Goal: Information Seeking & Learning: Find specific fact

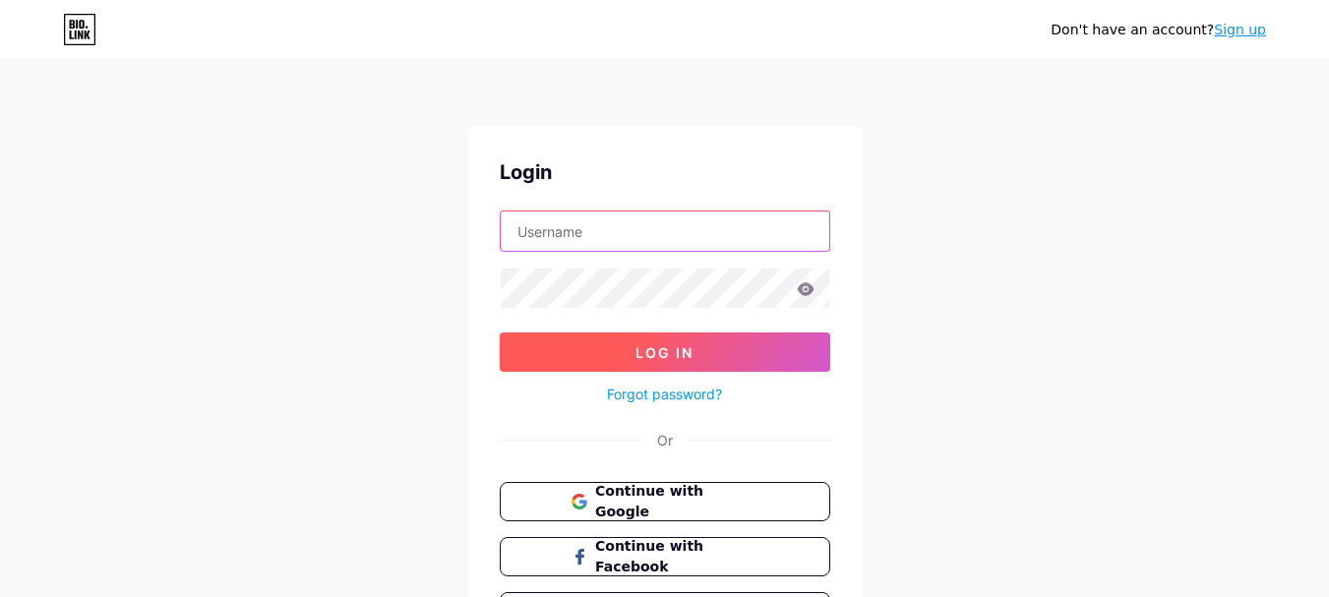
type input "[DOMAIN_NAME][EMAIL_ADDRESS][DOMAIN_NAME]"
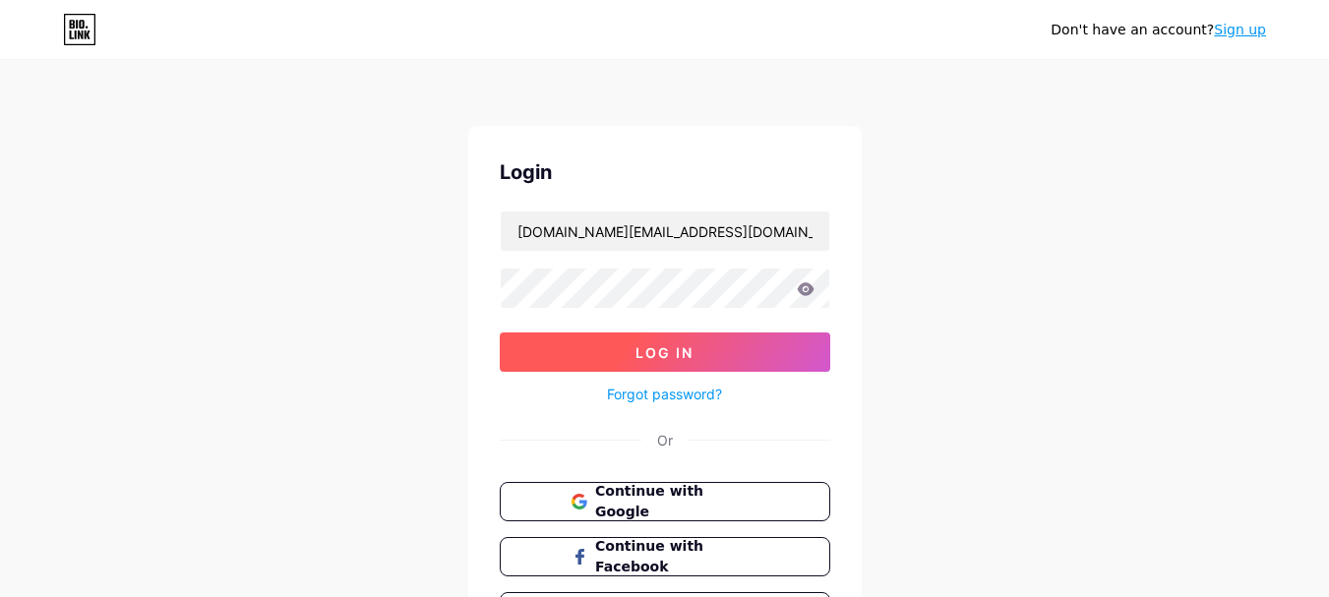
click at [594, 340] on button "Log In" at bounding box center [665, 352] width 331 height 39
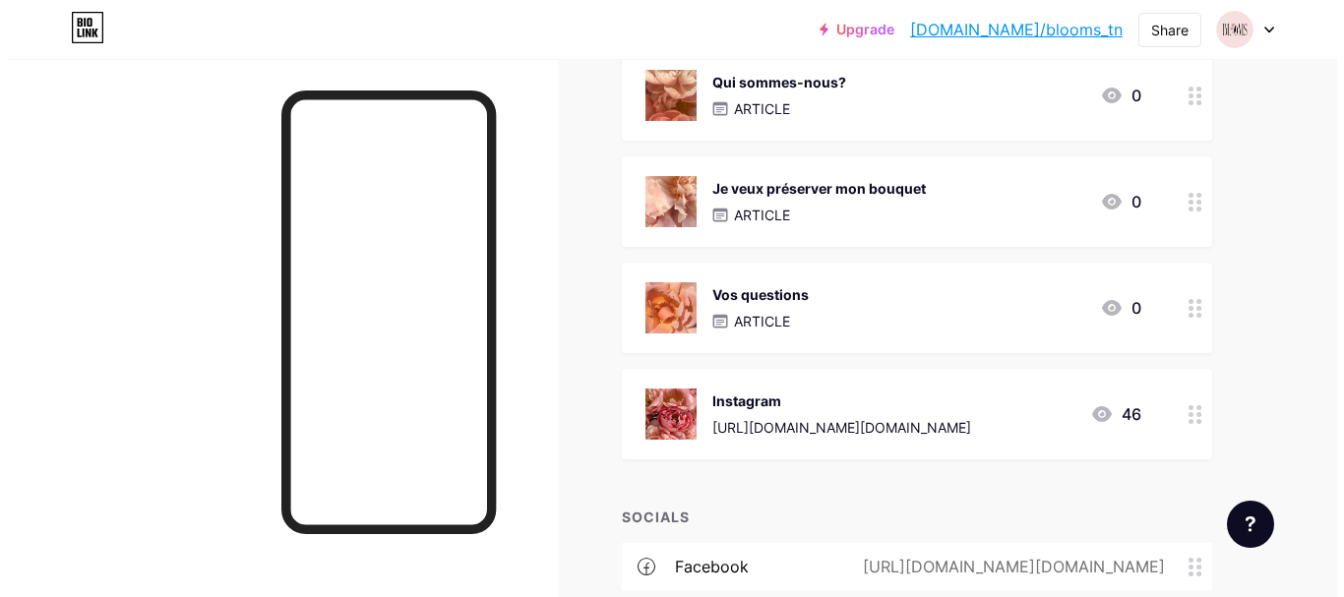
scroll to position [337, 0]
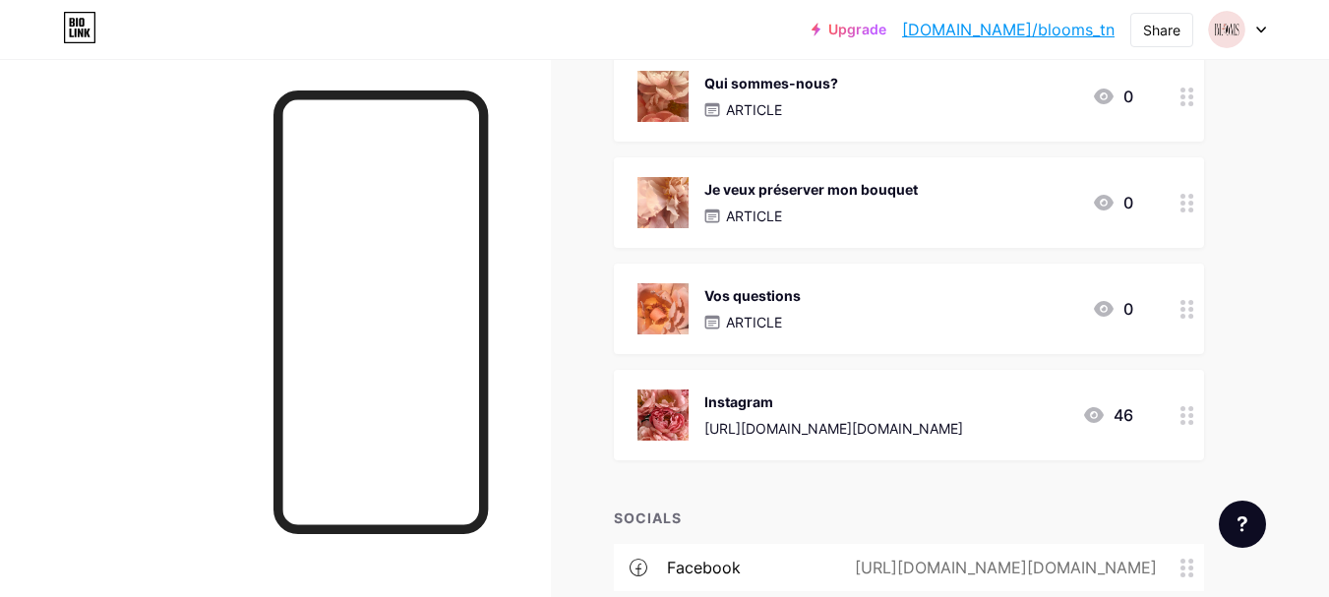
click at [799, 97] on div "Qui sommes-nous? ARTICLE" at bounding box center [771, 96] width 134 height 51
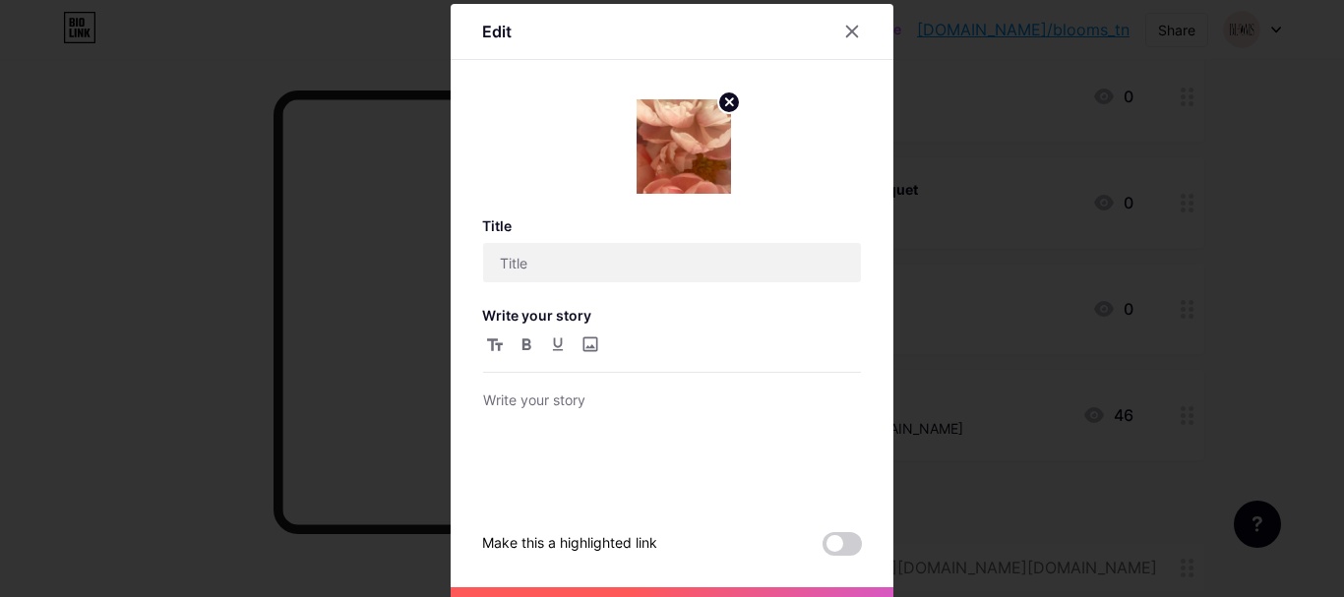
type input "Qui sommes-nous?"
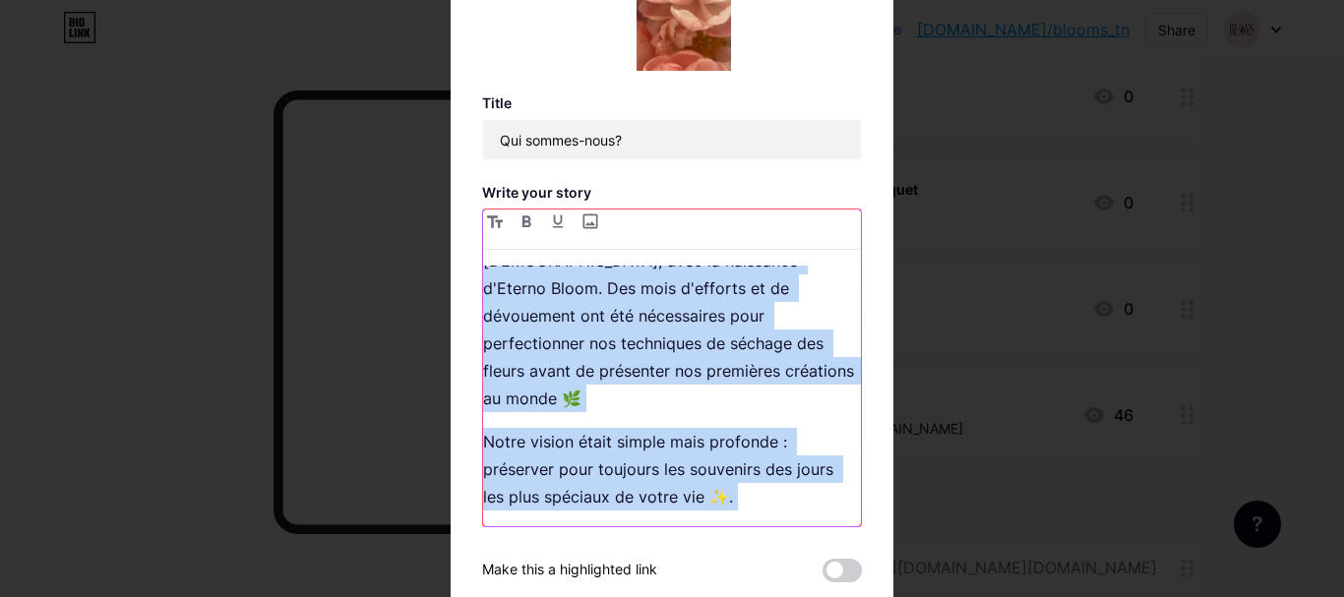
scroll to position [353, 0]
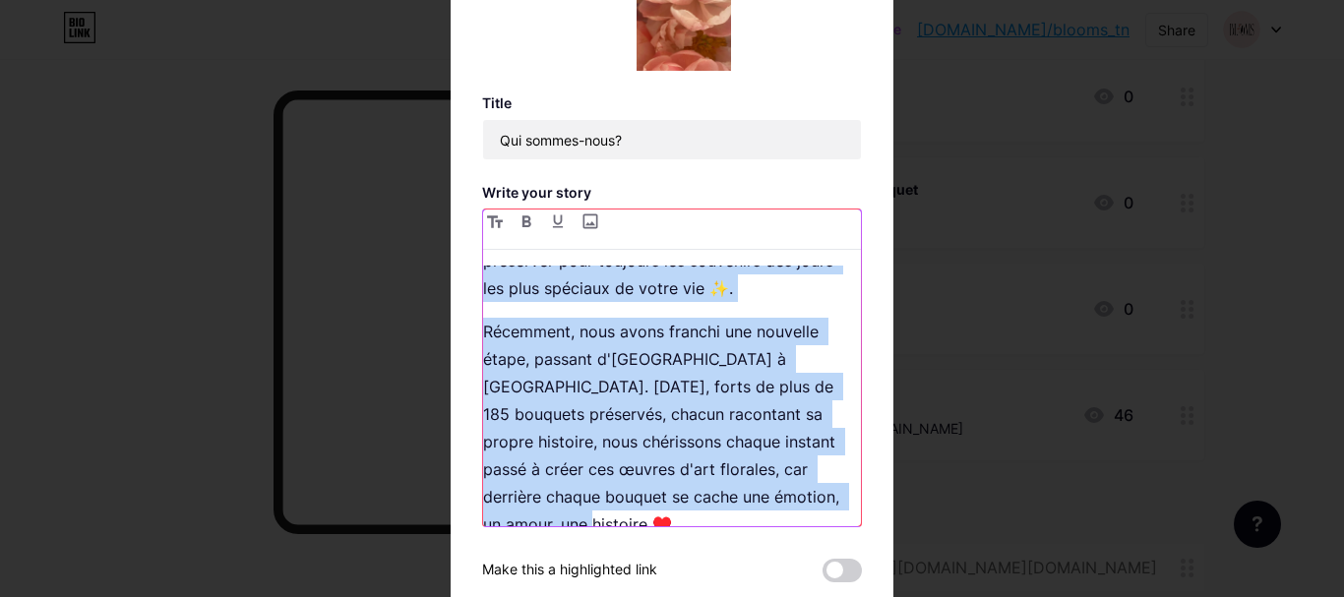
drag, startPoint x: 478, startPoint y: 278, endPoint x: 616, endPoint y: 518, distance: 276.8
click at [616, 518] on div "Bienvenue chez [PERSON_NAME], un small business dirigé par une mère et sa fille…" at bounding box center [672, 396] width 378 height 261
copy div "Bienvenue chez [PERSON_NAME], un small business dirigé par une mère et sa fille…"
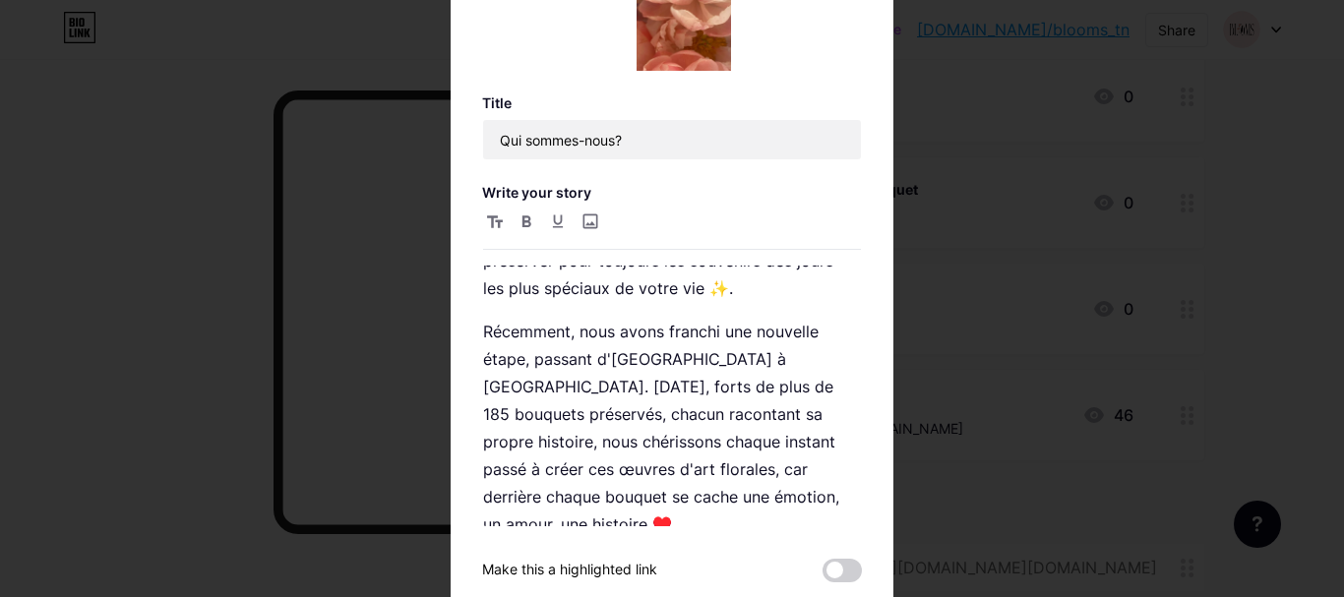
click at [994, 234] on div at bounding box center [672, 175] width 1344 height 597
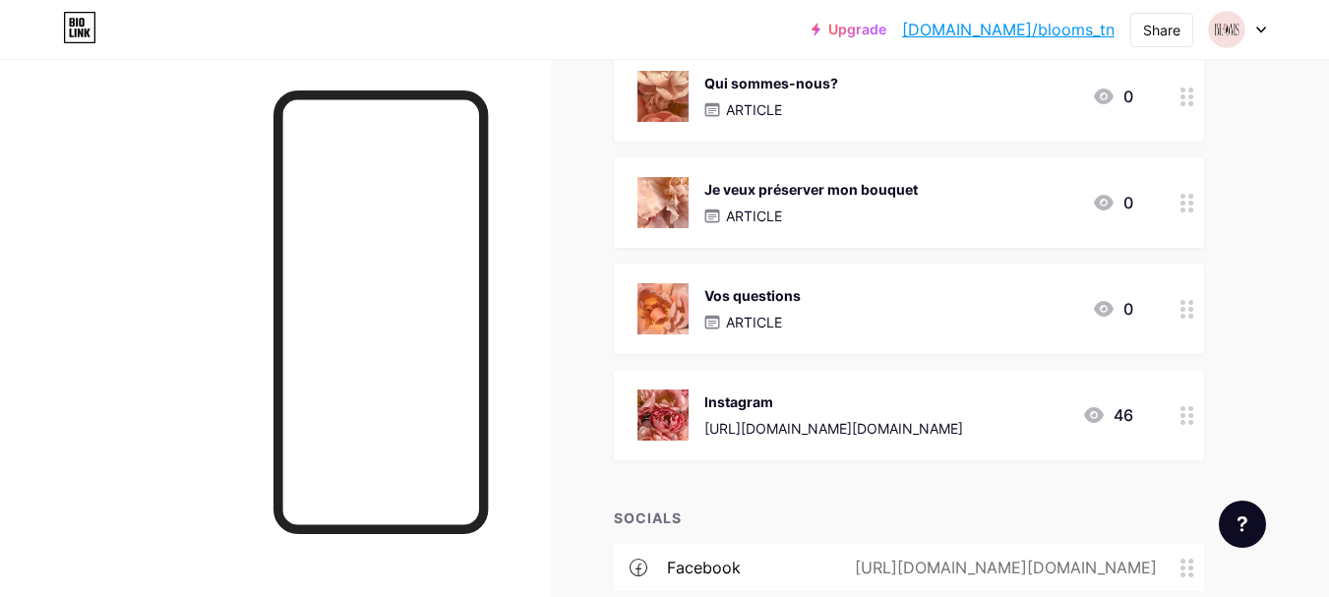
click at [796, 213] on div "ARTICLE" at bounding box center [810, 216] width 213 height 21
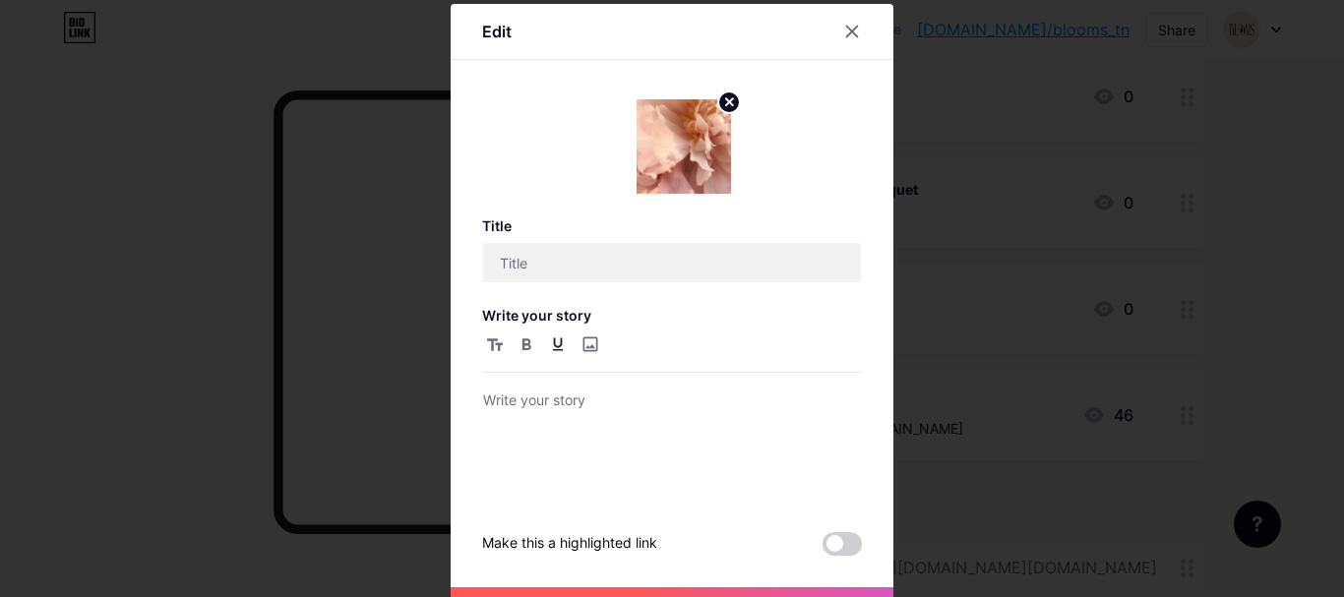
type input "Je veux préserver mon bouquet"
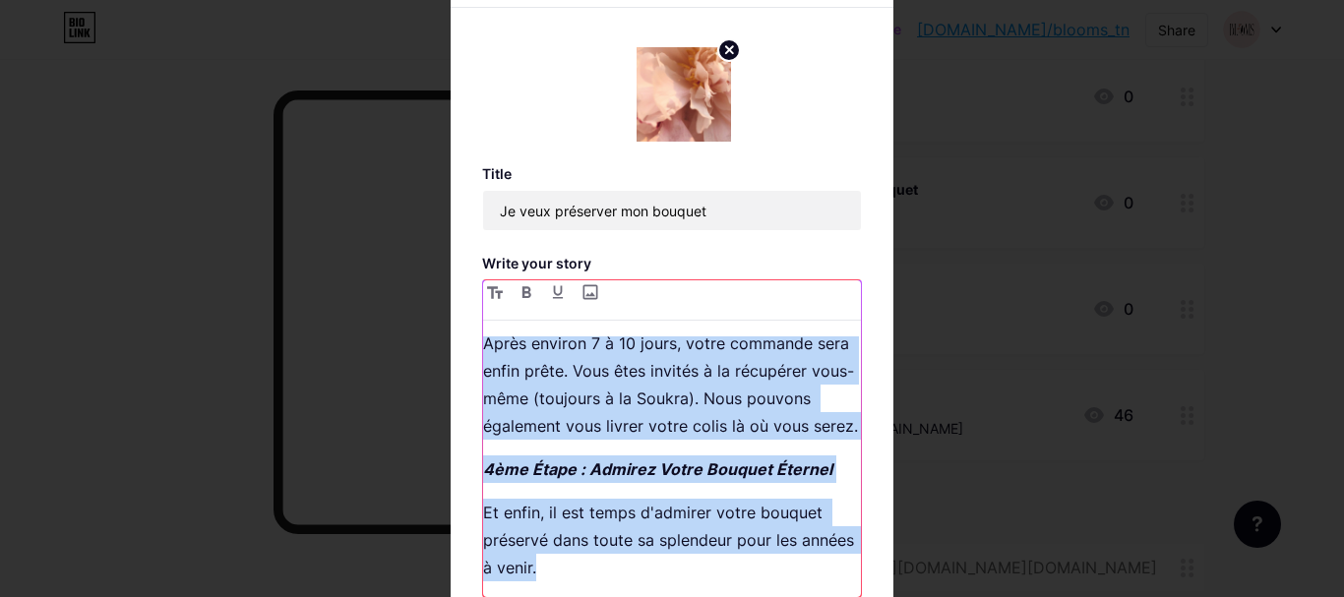
scroll to position [246, 0]
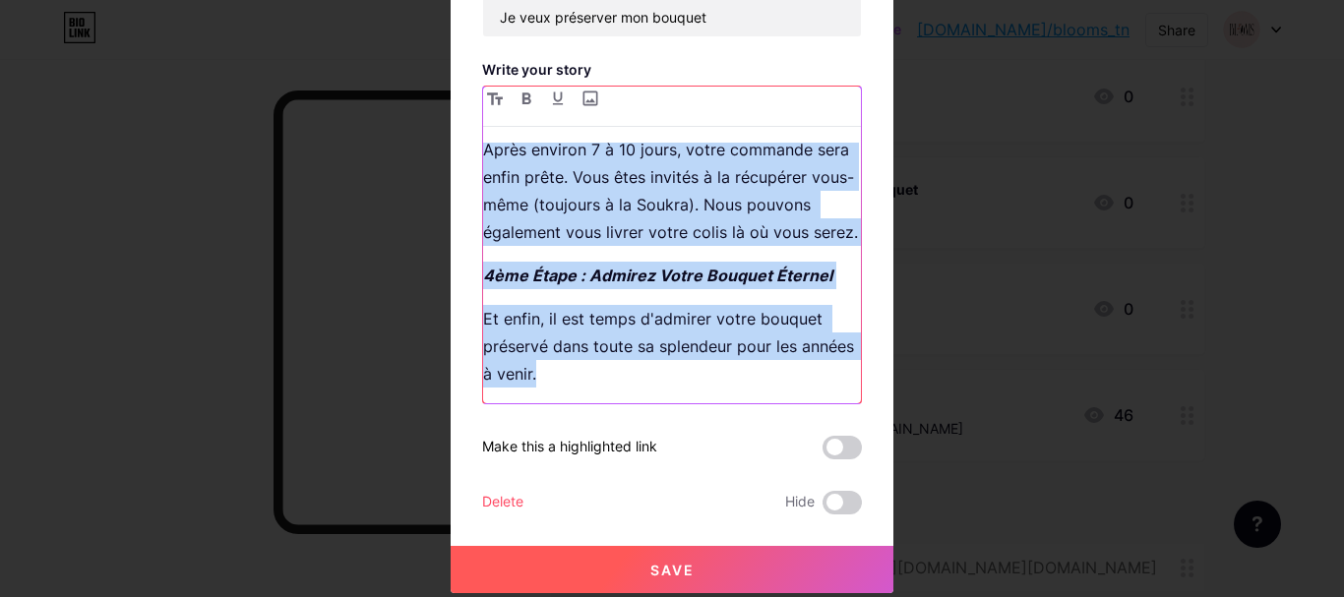
drag, startPoint x: 475, startPoint y: 398, endPoint x: 633, endPoint y: 388, distance: 157.8
click at [633, 388] on div "Notre Processus 1ère Étape : Réception de Vos Fleurs Fraîches Nous recevons vos…" at bounding box center [672, 273] width 378 height 261
copy div "Notre Processus 1ère Étape : Réception de Vos Fleurs Fraîches Nous recevons vos…"
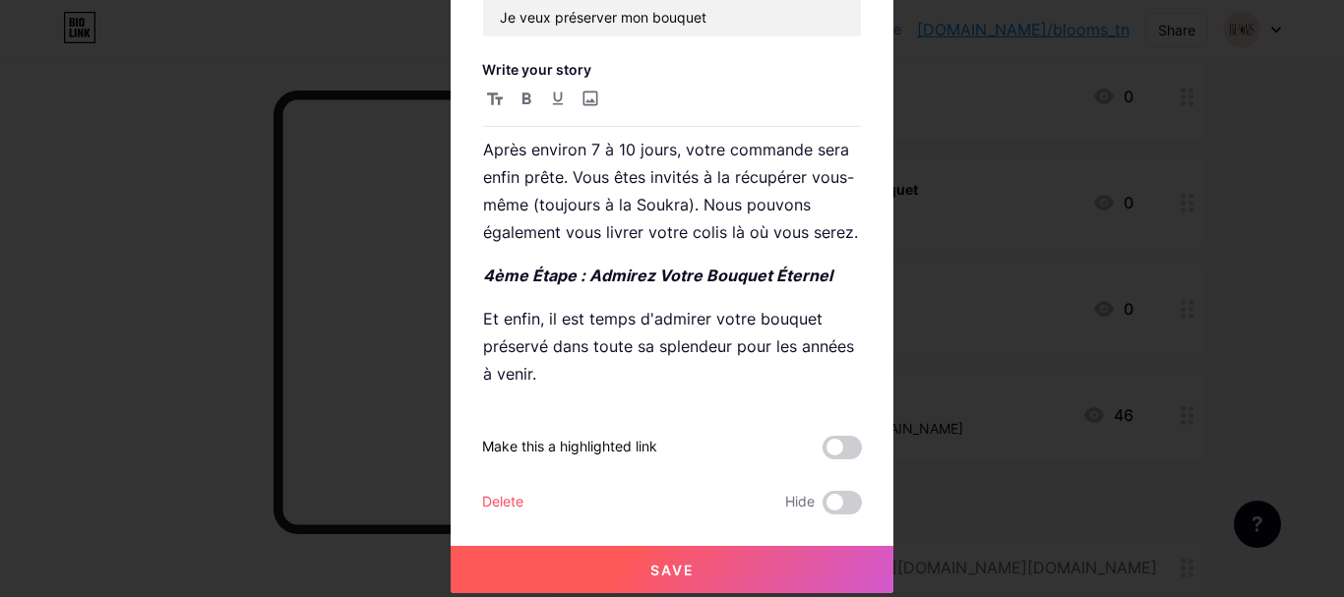
click at [946, 267] on div at bounding box center [672, 52] width 1344 height 597
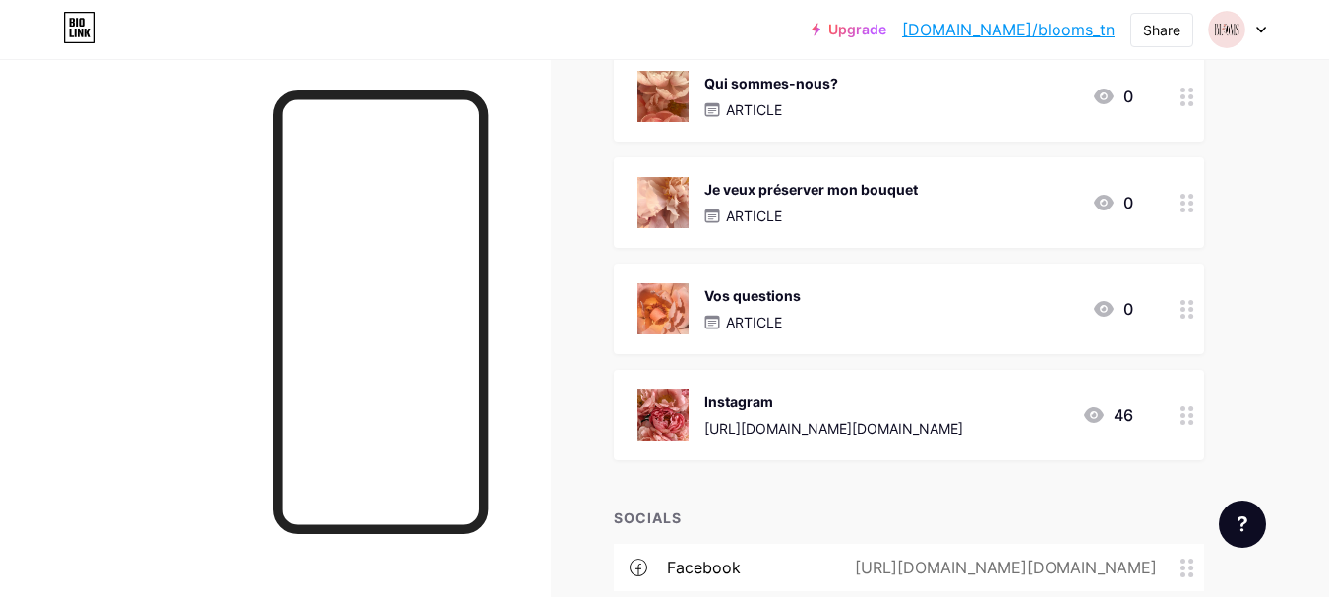
click at [747, 347] on div "Vos questions ARTICLE 0" at bounding box center [909, 309] width 590 height 91
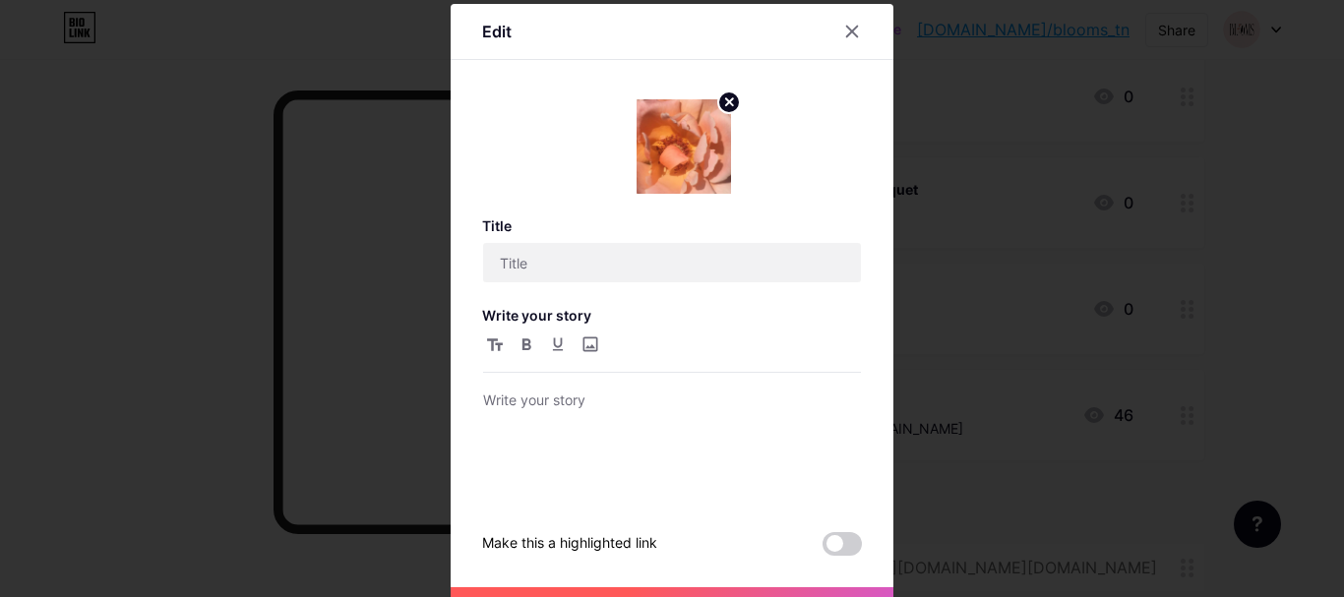
type input "Vos questions"
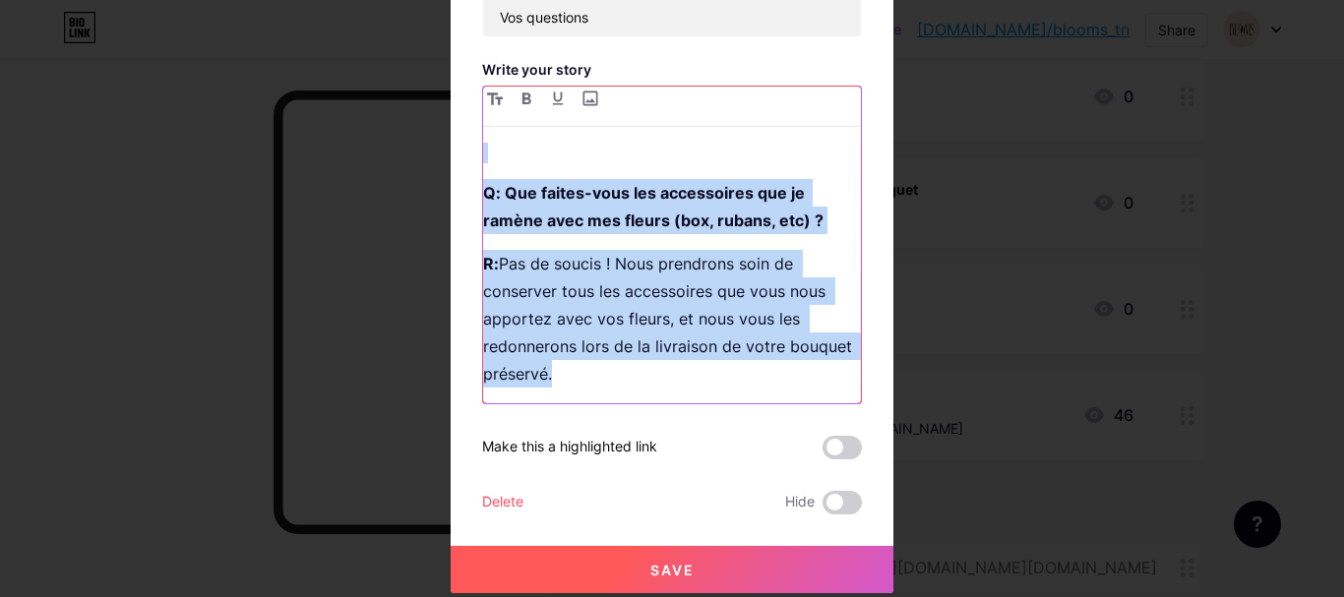
drag, startPoint x: 477, startPoint y: 402, endPoint x: 634, endPoint y: 635, distance: 280.0
click at [634, 596] on html "Upgrade [DOMAIN_NAME]/blooms... [DOMAIN_NAME]/blooms_tn Share Switch accounts […" at bounding box center [672, 324] width 1344 height 1322
copy div "L : Ips dolor si ametco adipisci elitseddoei-t-in utlaboreet d mag aliquae ? A …"
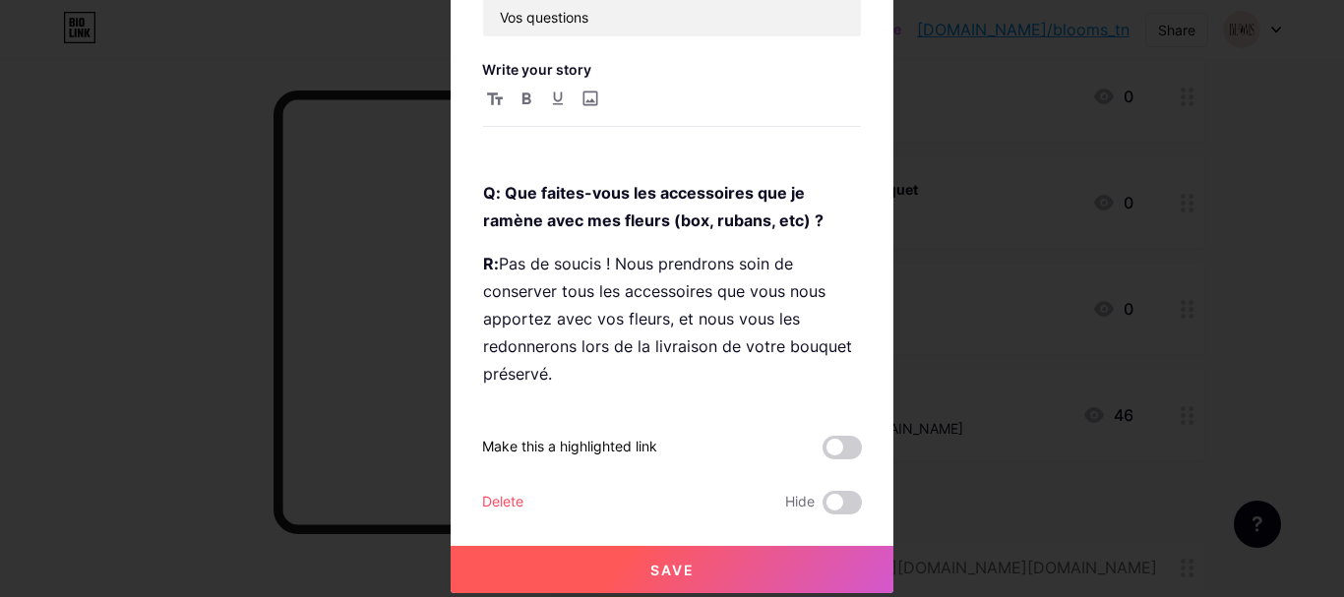
click at [1109, 337] on div at bounding box center [672, 52] width 1344 height 597
